Goal: Information Seeking & Learning: Learn about a topic

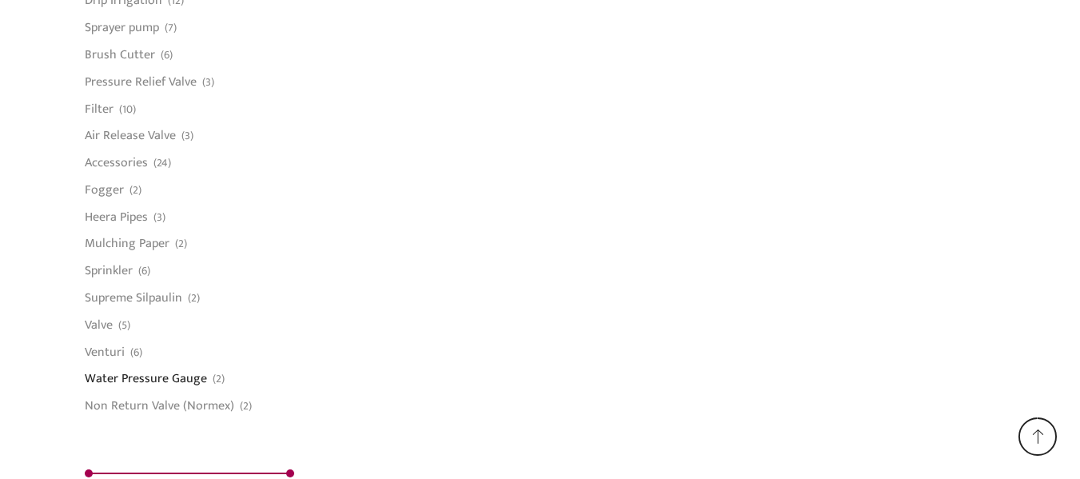
scroll to position [1402, 0]
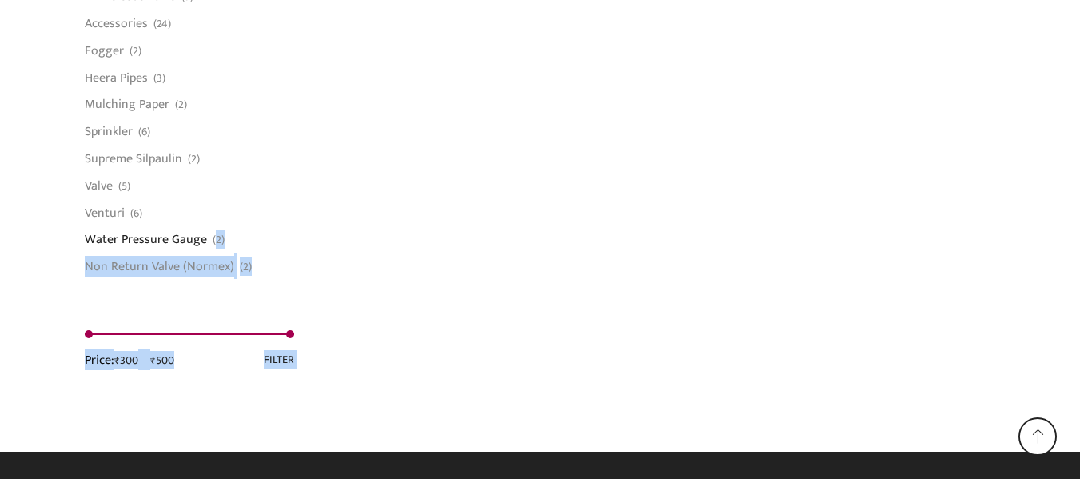
drag, startPoint x: 58, startPoint y: 235, endPoint x: 212, endPoint y: 247, distance: 153.9
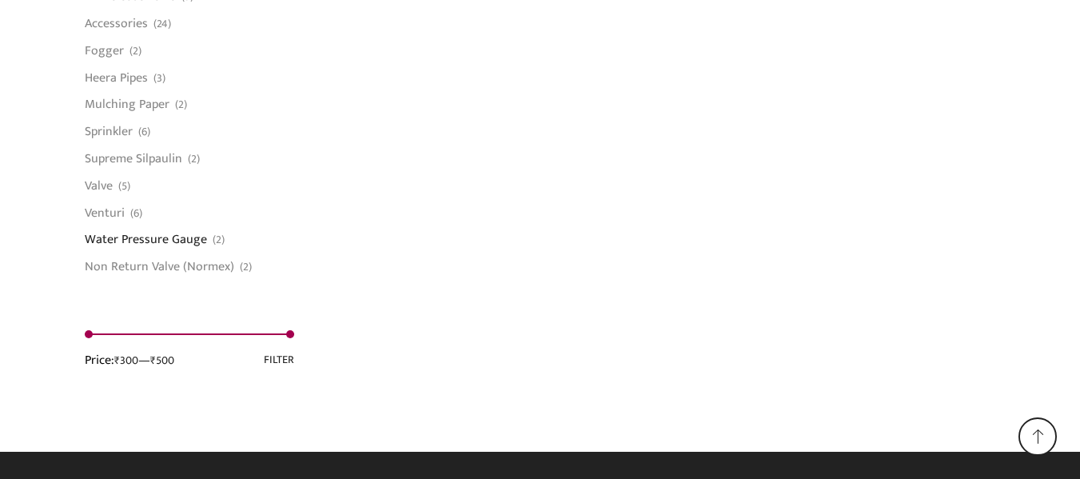
drag, startPoint x: 189, startPoint y: 247, endPoint x: 97, endPoint y: 283, distance: 99.4
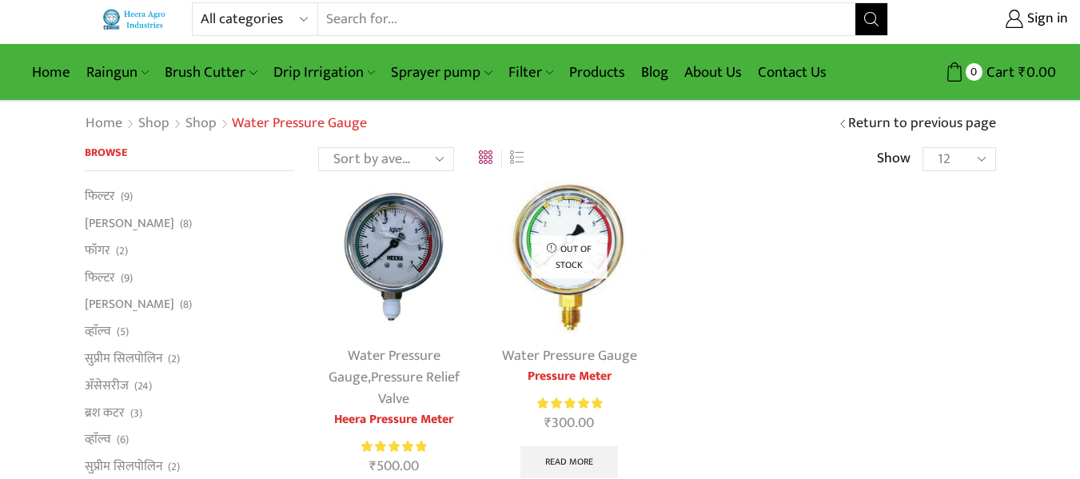
scroll to position [0, 0]
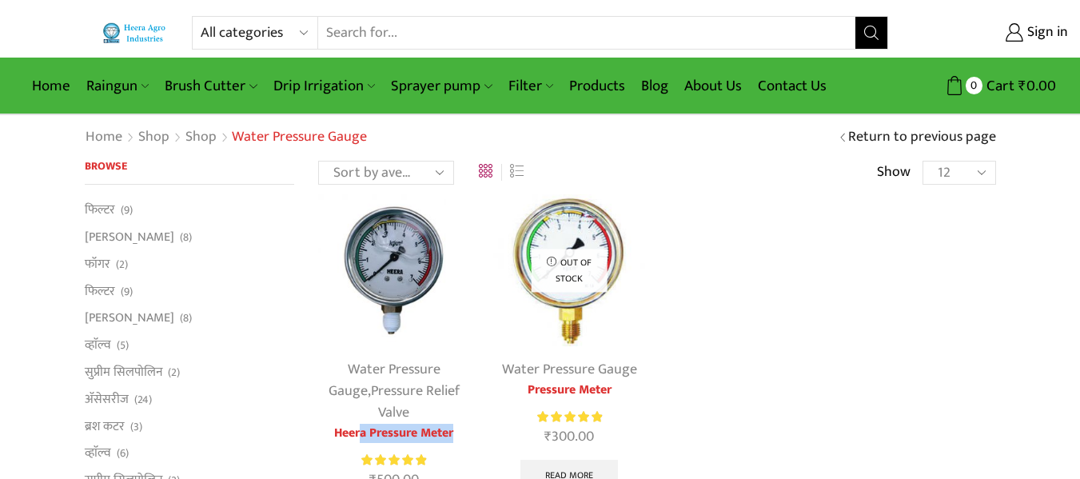
drag, startPoint x: 472, startPoint y: 411, endPoint x: 362, endPoint y: 402, distance: 110.6
click at [362, 402] on div "Water Pressure Gauge , Pressure Relief Valve Heera Pressure Meter Rated 5.00 ou…" at bounding box center [393, 381] width 175 height 374
click at [304, 29] on select "All categories Accessories Air Release Valve Brush Cutter Domestic Use Drip Irr…" at bounding box center [259, 33] width 117 height 32
select select "accessories"
click at [201, 17] on select "All categories Accessories Air Release Valve Brush Cutter Domestic Use Drip Irr…" at bounding box center [259, 33] width 117 height 32
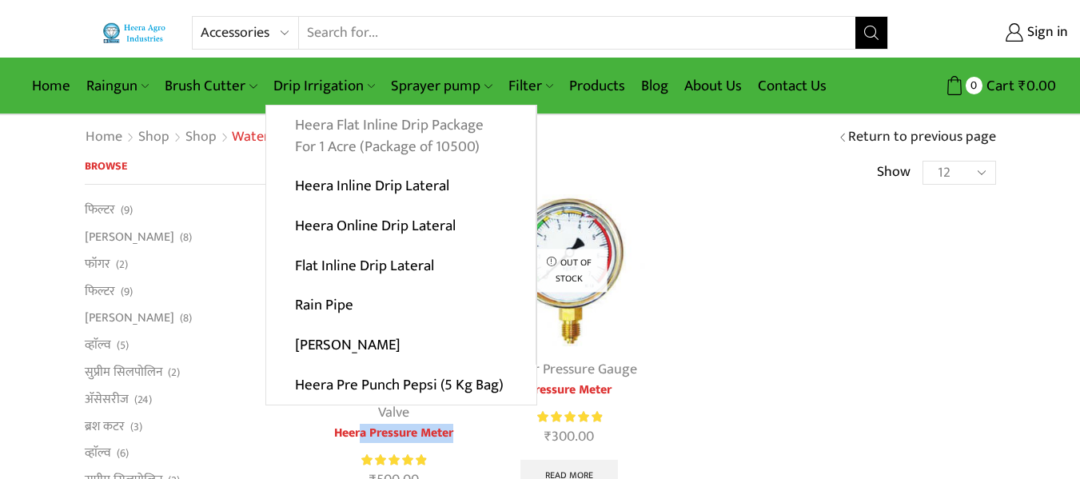
click at [300, 117] on link "Heera Flat Inline Drip Package For 1 Acre (Package of 10500)" at bounding box center [400, 136] width 269 height 62
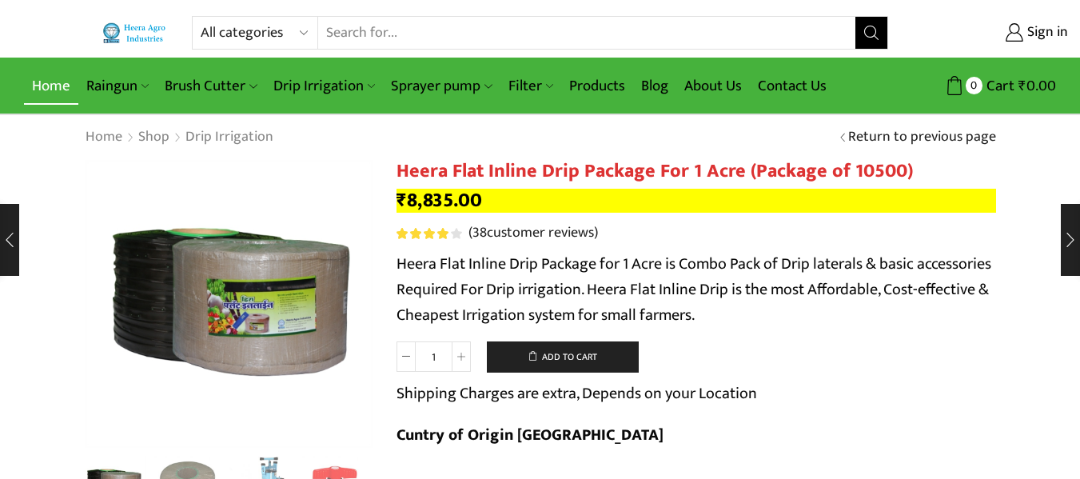
click at [38, 83] on link "Home" at bounding box center [51, 86] width 54 height 38
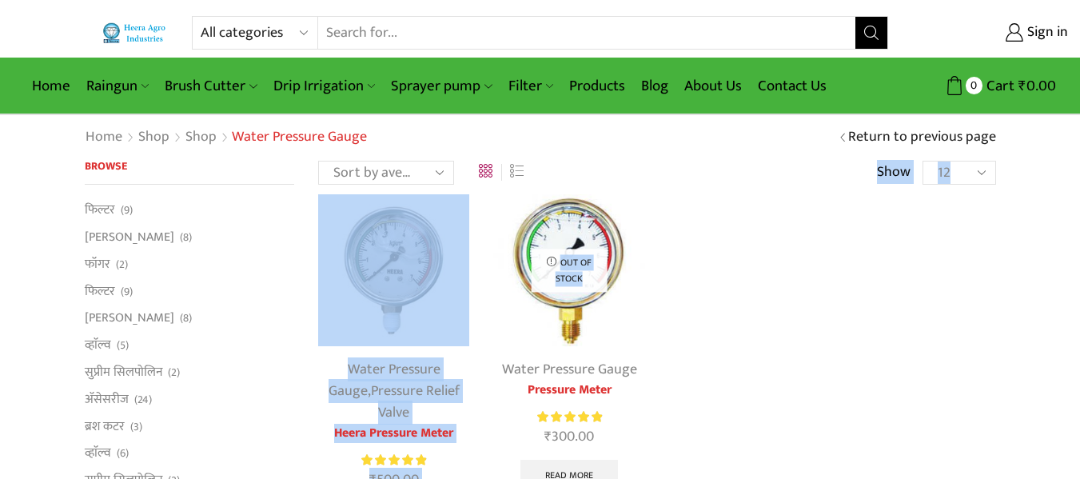
drag, startPoint x: 588, startPoint y: 170, endPoint x: 604, endPoint y: 187, distance: 23.2
click at [604, 187] on div "Sort by popularity Sort by average rating Sort by latest Sort by price: low to …" at bounding box center [657, 364] width 702 height 408
click at [615, 189] on div "Sort by popularity Sort by average rating Sort by latest Sort by price: low to …" at bounding box center [657, 364] width 702 height 408
click at [615, 208] on img at bounding box center [568, 269] width 151 height 151
